Goal: Check status: Check status

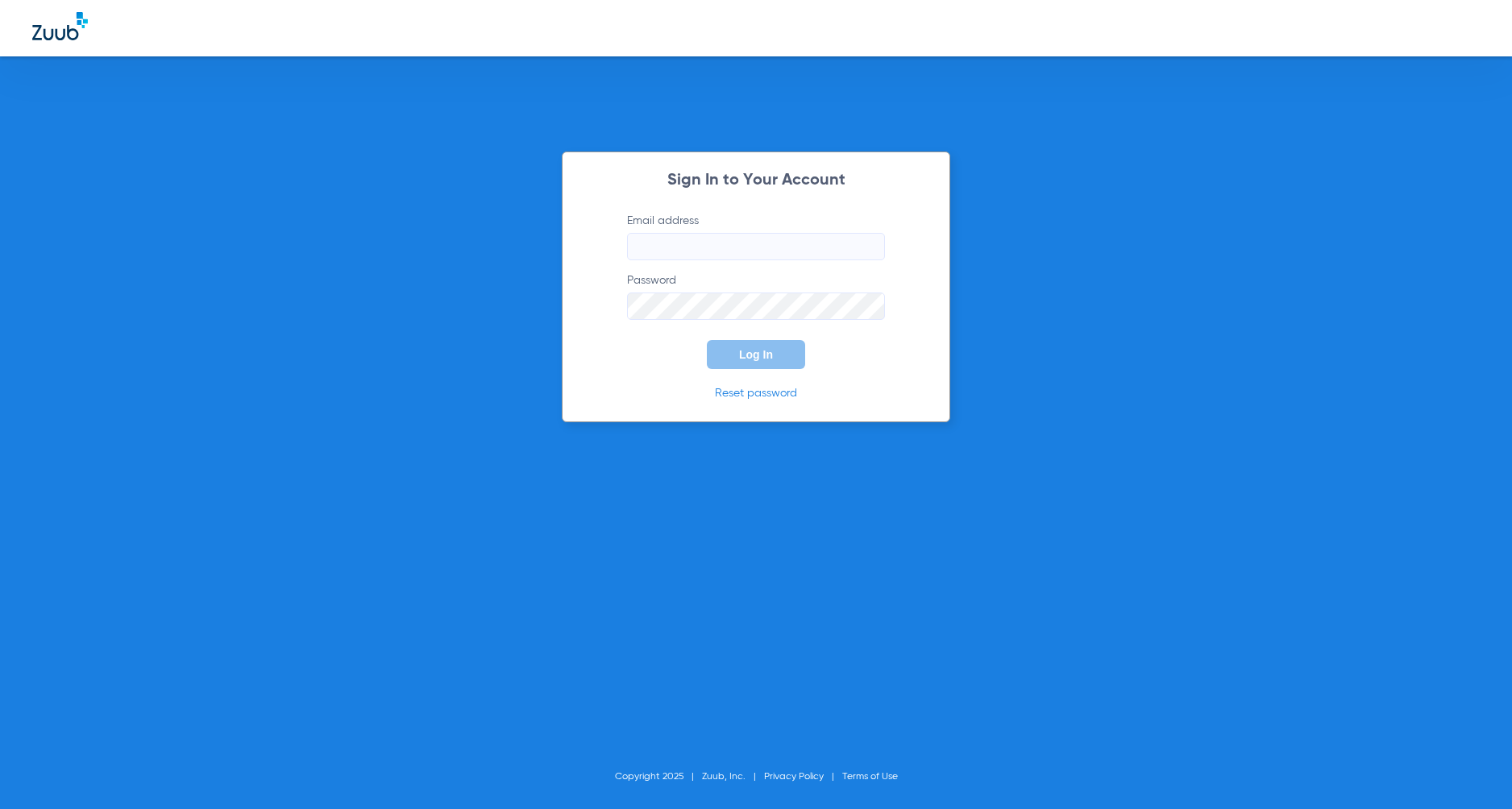
click at [698, 254] on input "Email address" at bounding box center [756, 246] width 258 height 28
click at [663, 244] on input "Email address" at bounding box center [756, 246] width 258 height 28
type input "[EMAIL_ADDRESS][DOMAIN_NAME]"
click at [786, 349] on button "Log In" at bounding box center [756, 355] width 99 height 29
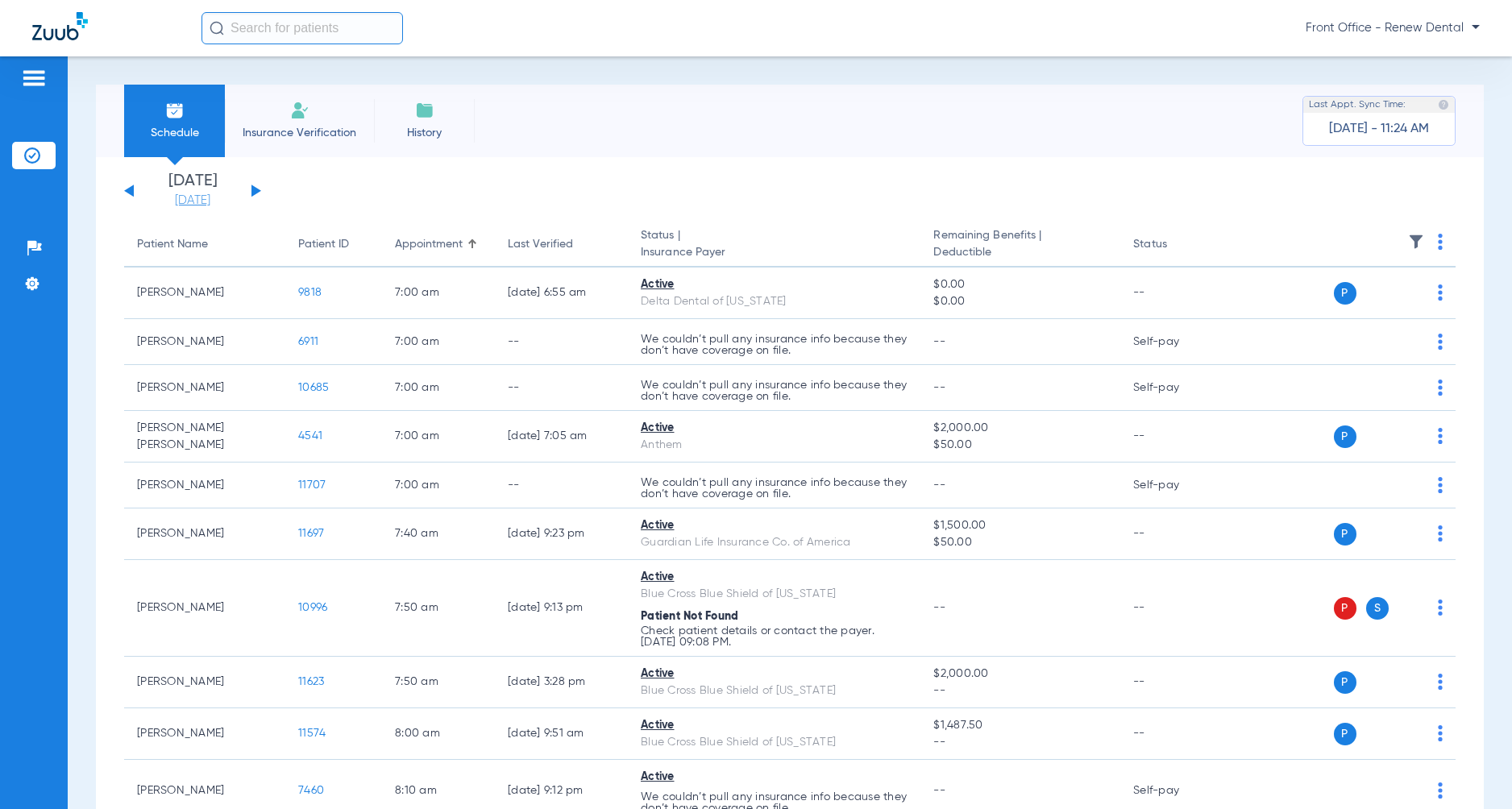
click at [210, 200] on link "[DATE]" at bounding box center [193, 201] width 97 height 16
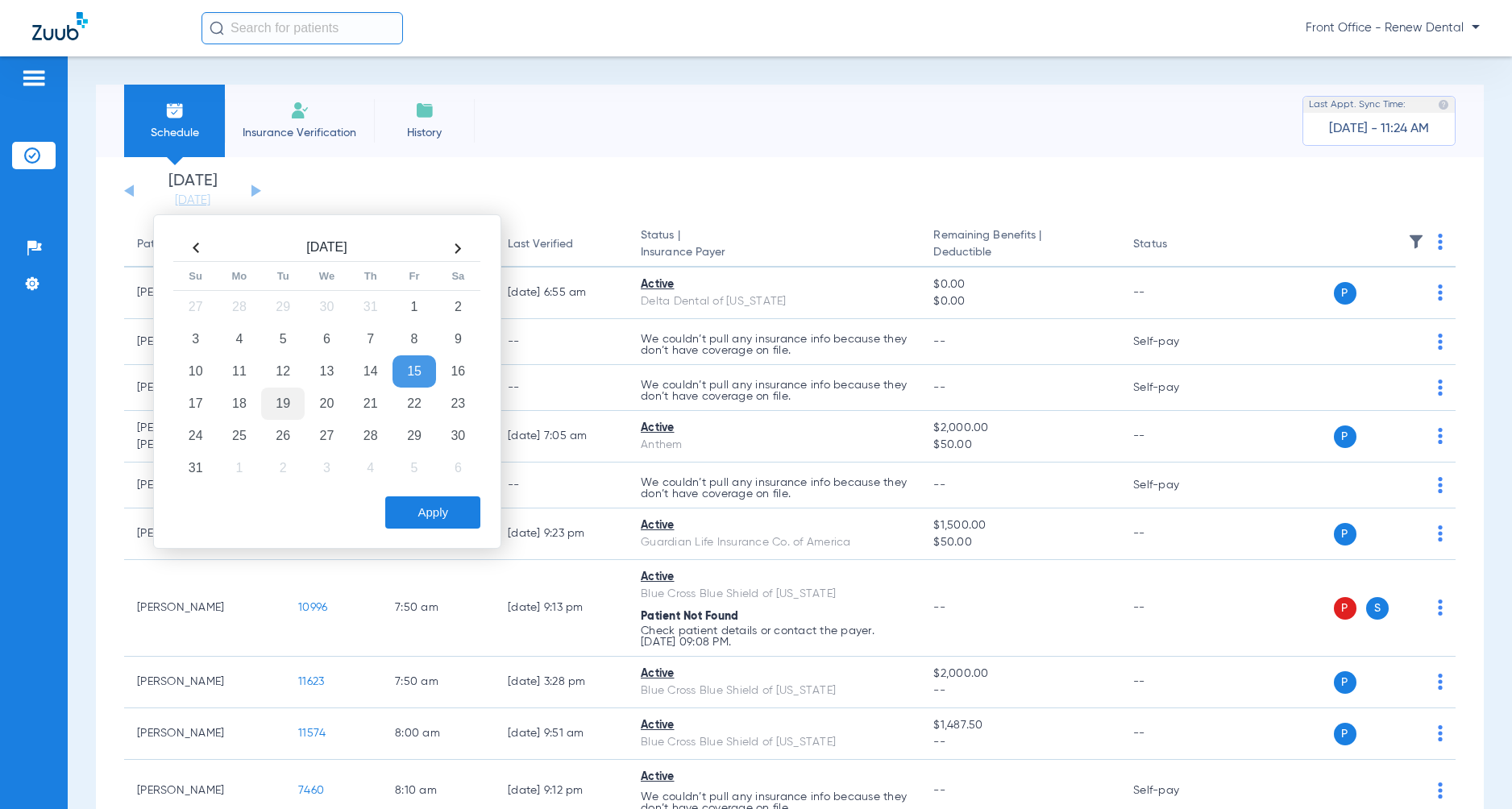
click at [284, 400] on td "19" at bounding box center [283, 404] width 44 height 32
click at [417, 511] on button "Apply" at bounding box center [433, 512] width 95 height 32
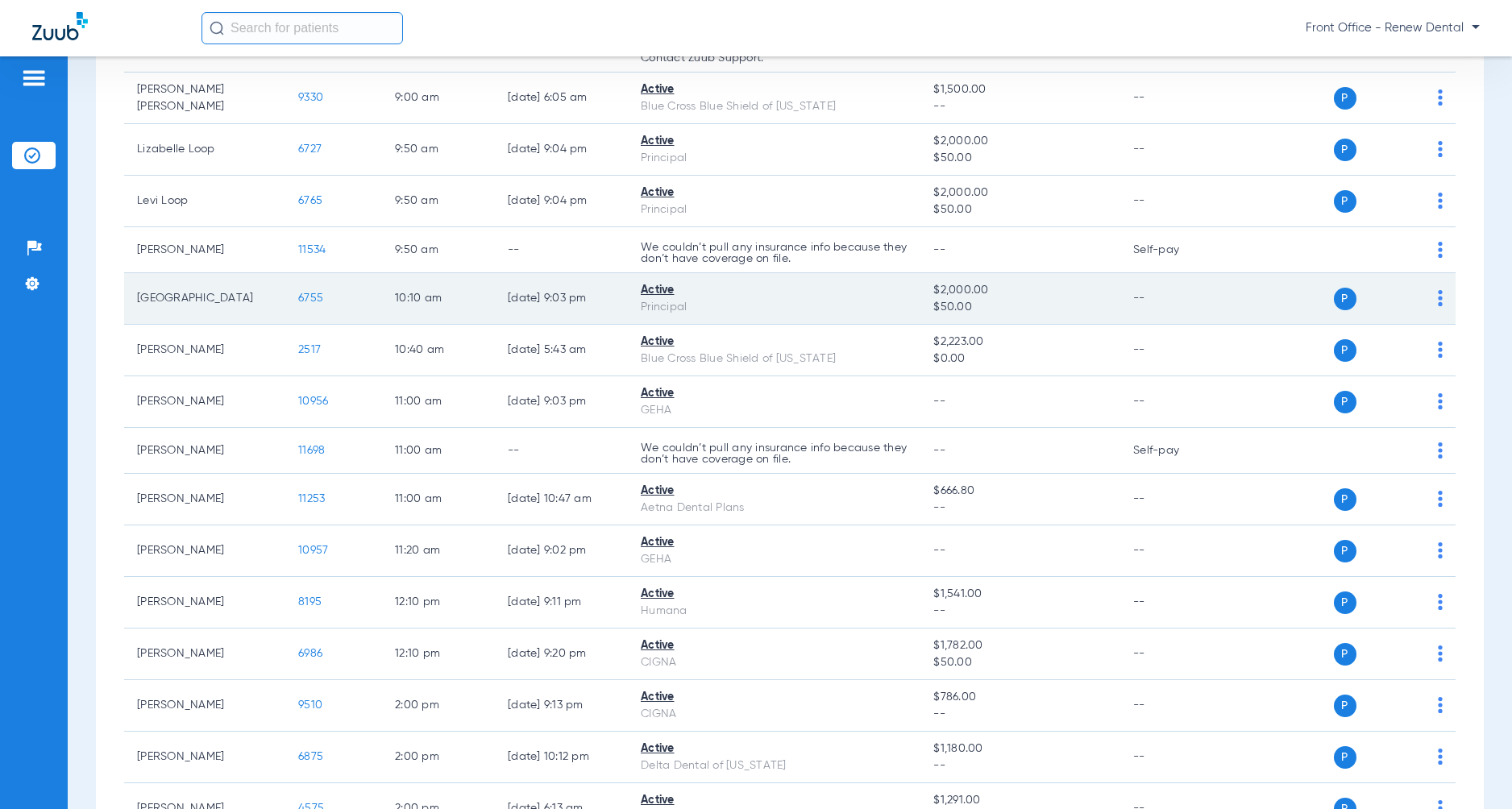
scroll to position [726, 0]
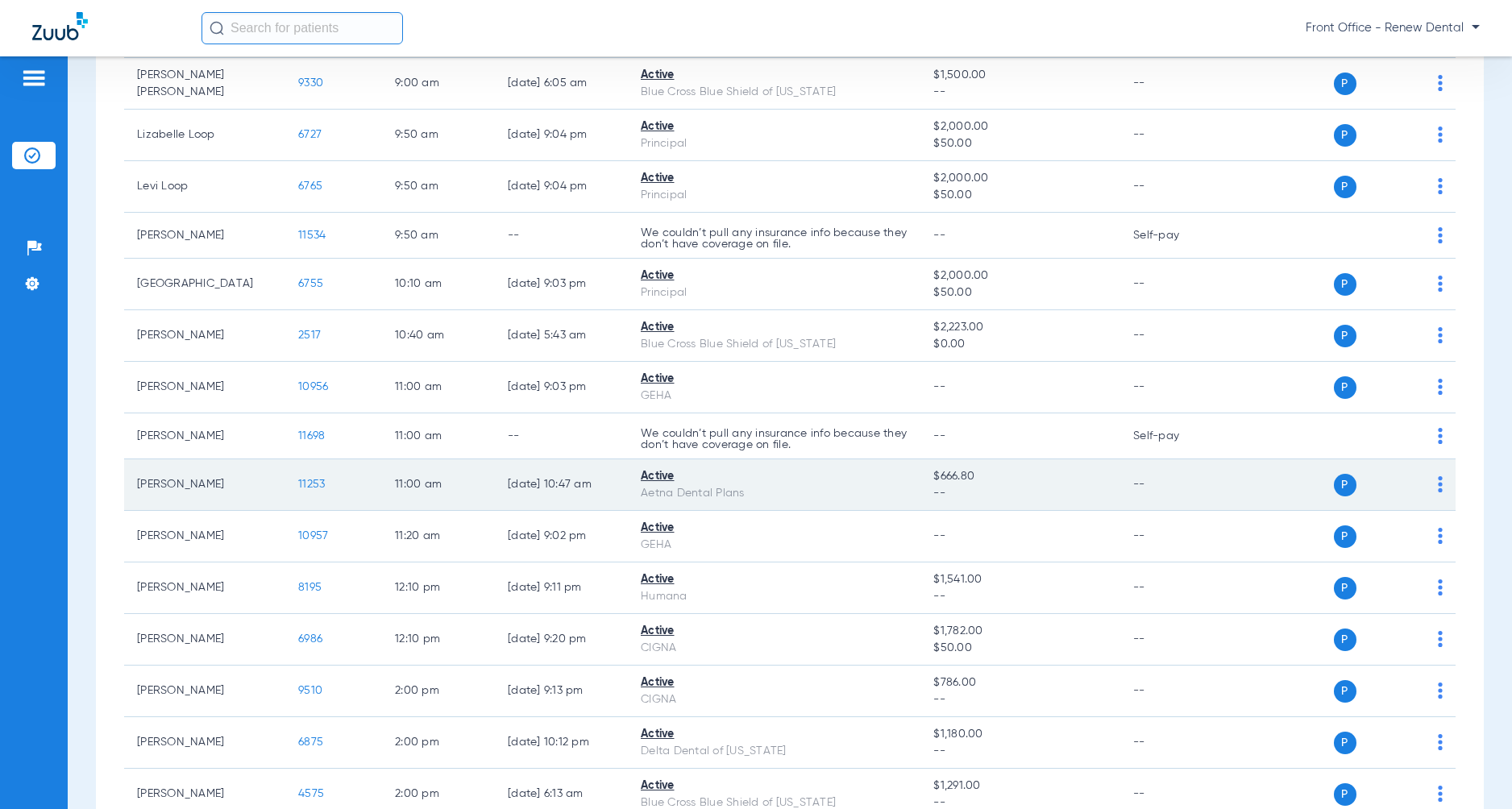
click at [1191, 483] on td "--" at bounding box center [1174, 486] width 108 height 52
click at [319, 487] on span "11253" at bounding box center [312, 484] width 27 height 12
